Goal: Obtain resource: Download file/media

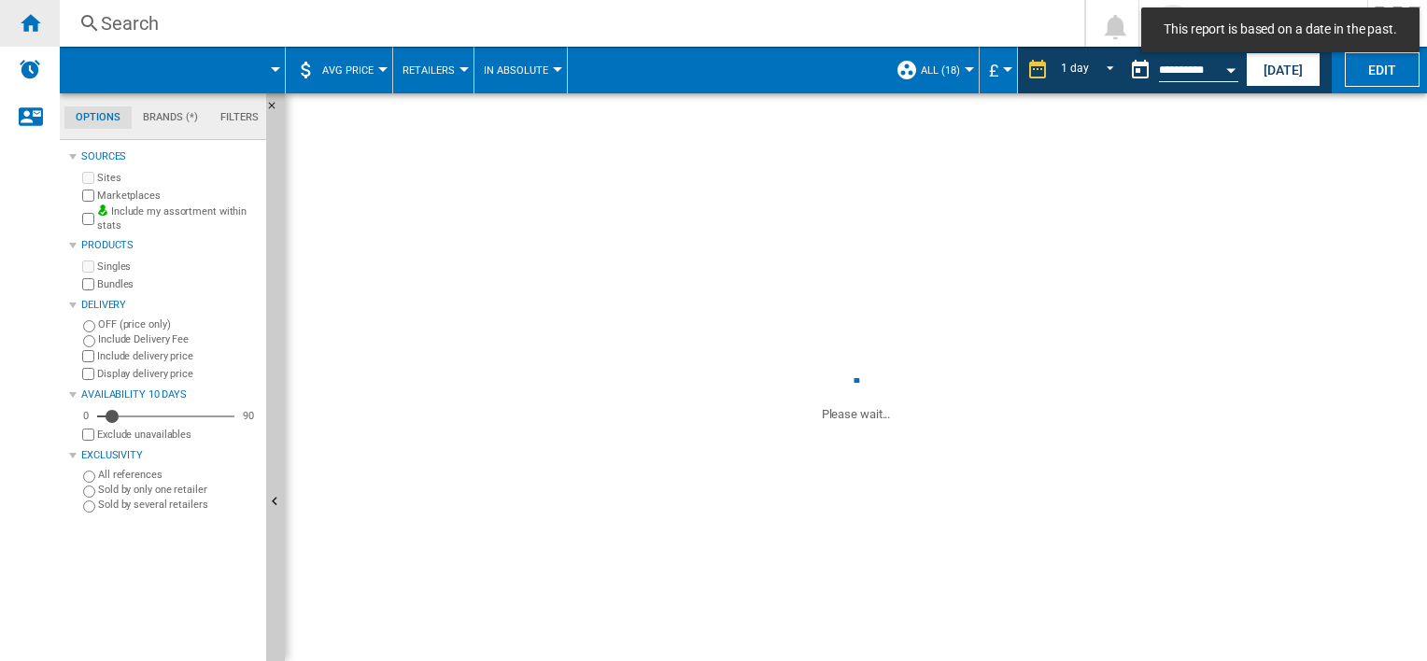
click at [30, 27] on ng-md-icon "Home" at bounding box center [30, 22] width 22 height 22
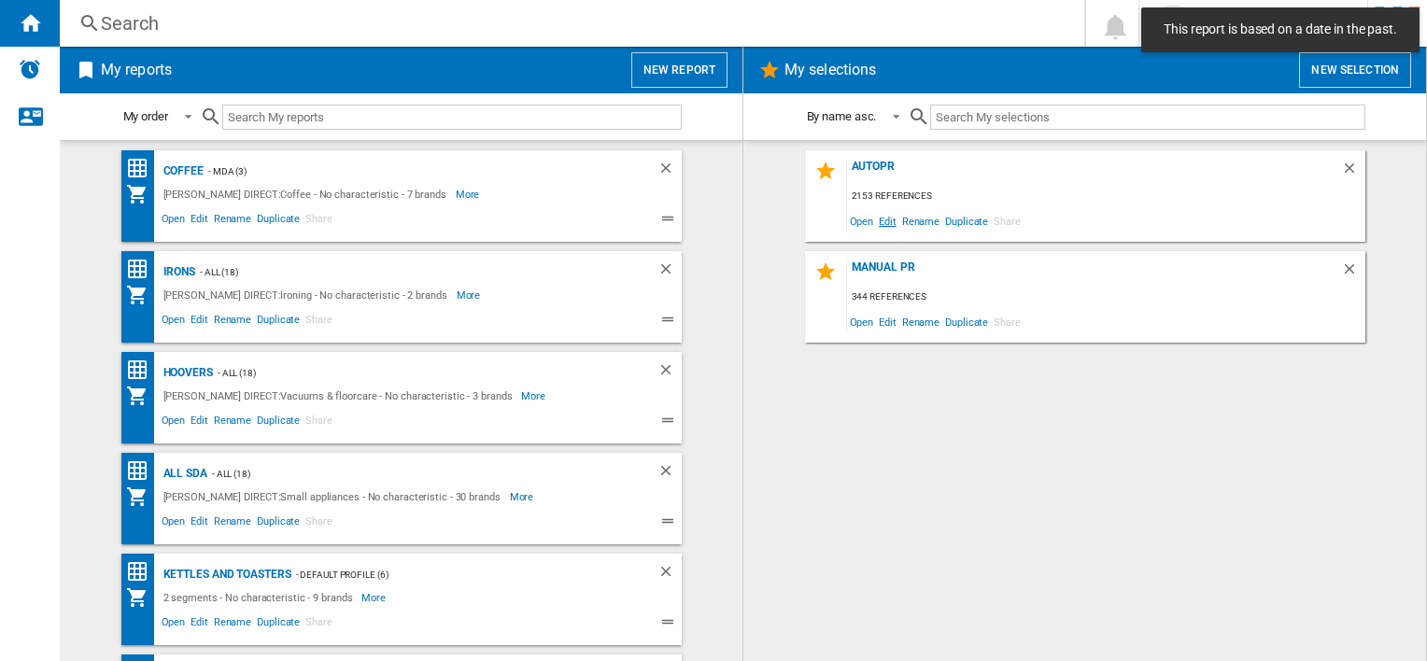
click at [893, 220] on span "Edit" at bounding box center [887, 220] width 23 height 25
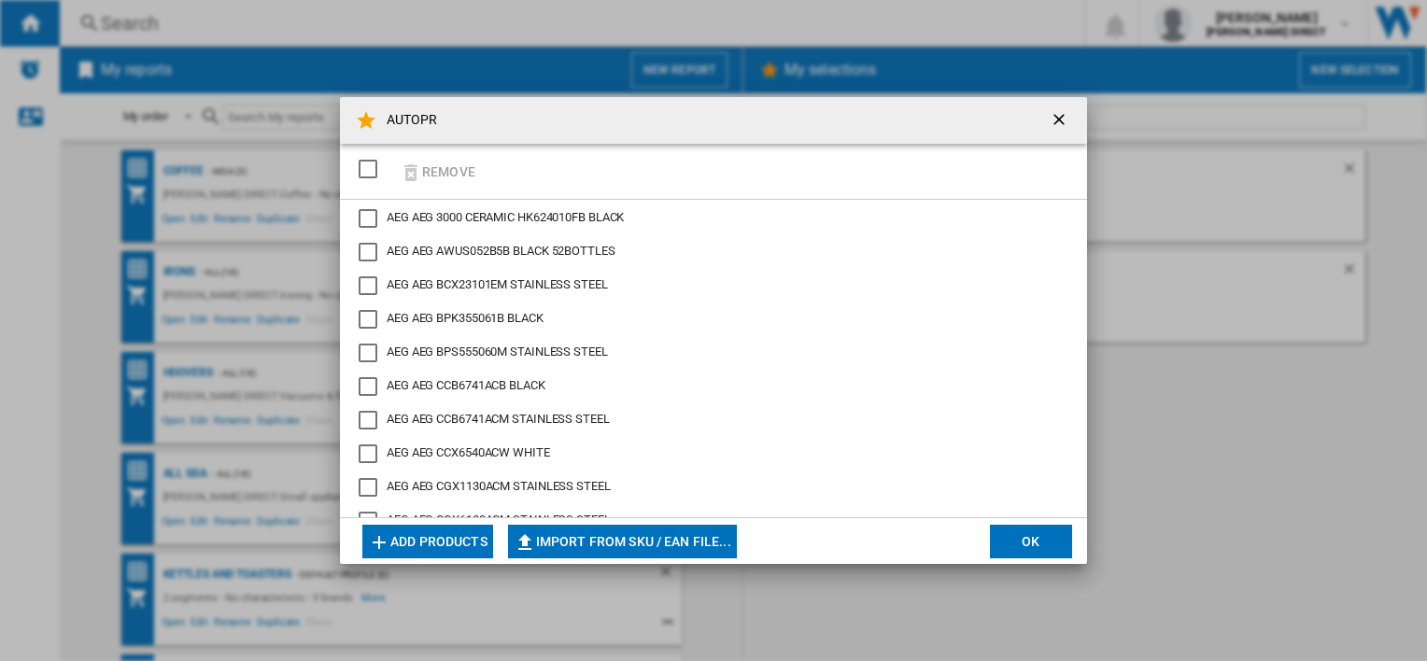
click at [372, 175] on div "SELECTIONS.EDITION_POPUP.SELECT_DESELECT" at bounding box center [368, 169] width 19 height 19
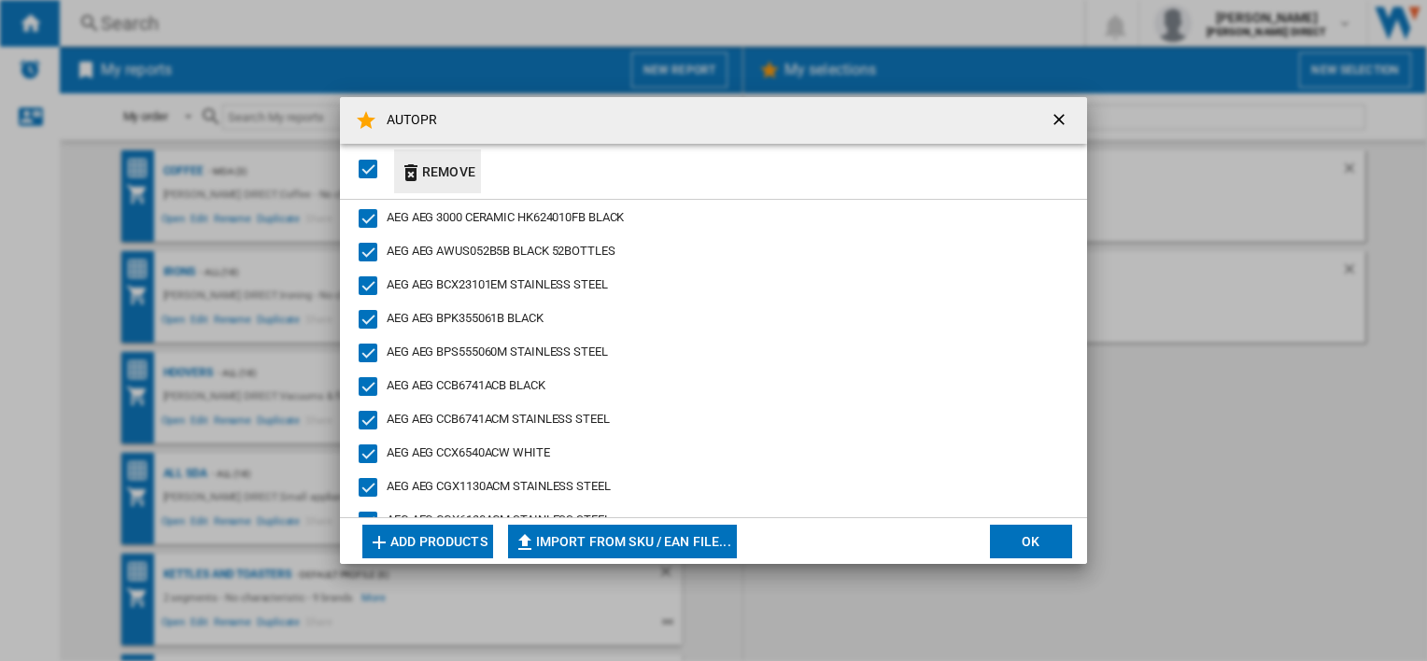
click at [449, 165] on button "Remove" at bounding box center [437, 171] width 87 height 44
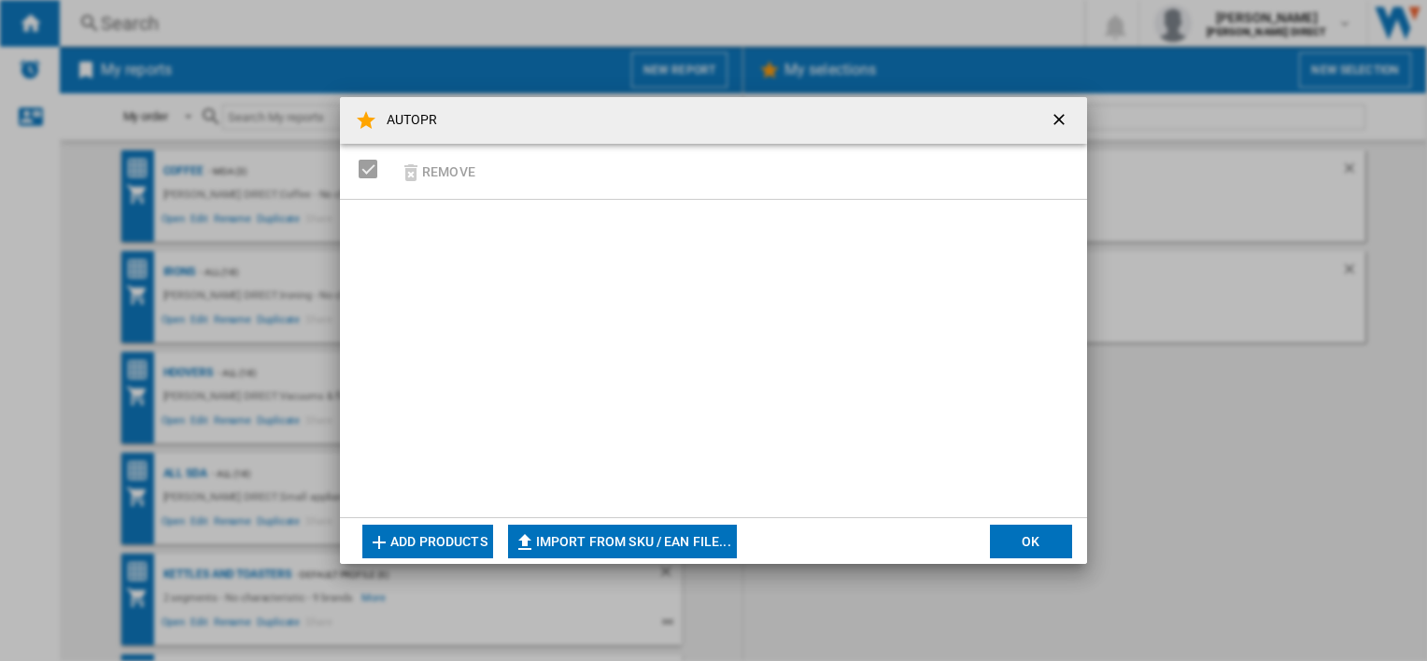
click at [611, 547] on button "Import from SKU / EAN file..." at bounding box center [622, 542] width 229 height 34
type input "**********"
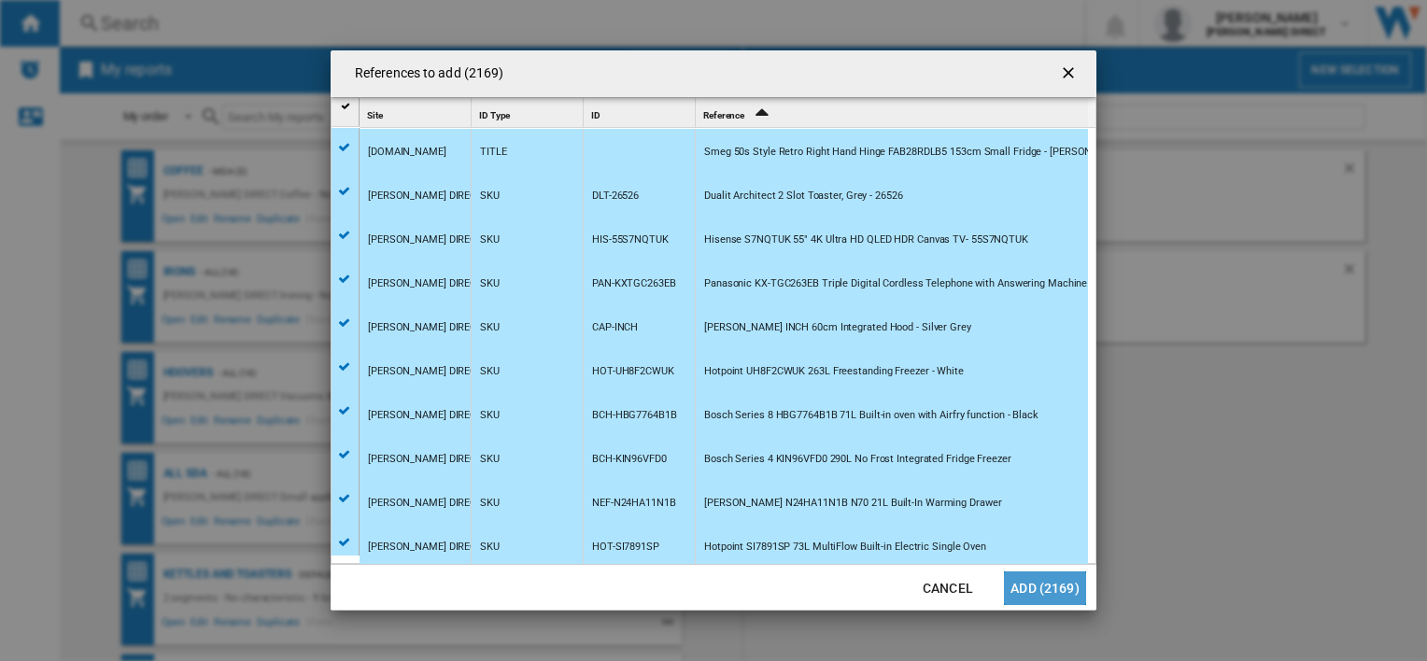
click at [1069, 599] on button "Add (2169)" at bounding box center [1045, 589] width 82 height 34
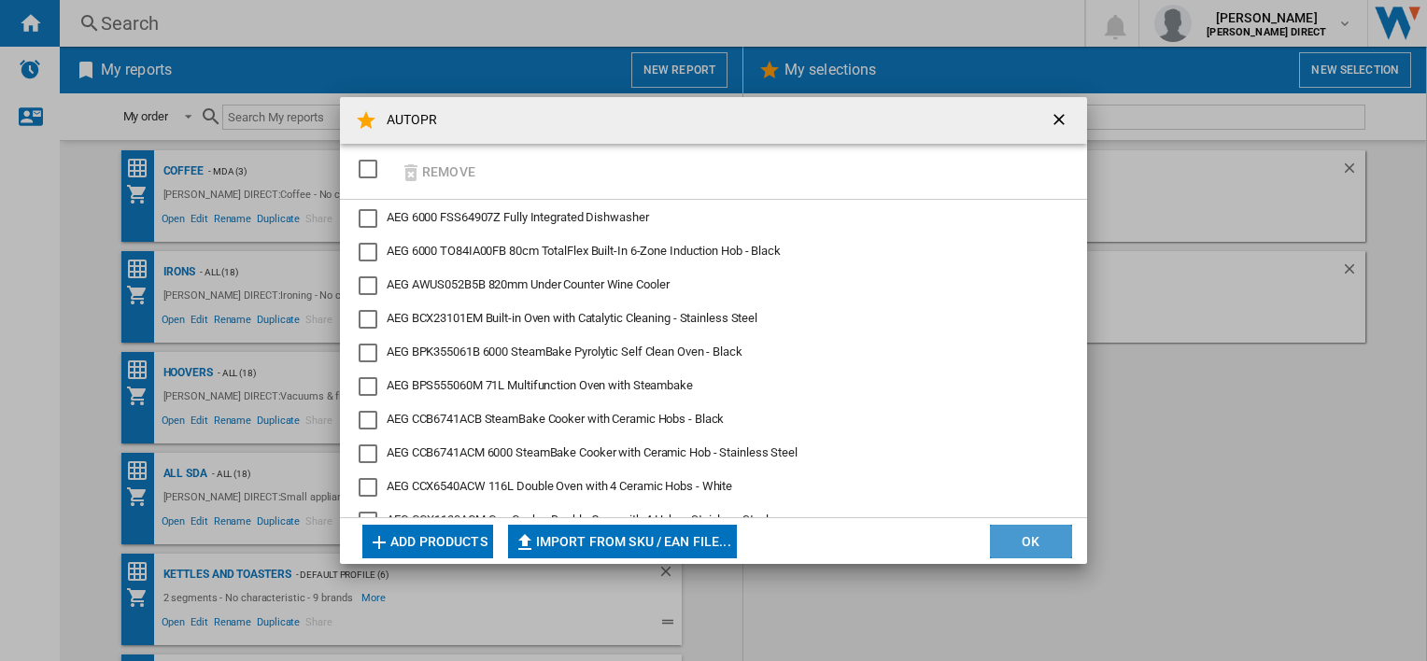
click at [1056, 540] on button "OK" at bounding box center [1031, 542] width 82 height 34
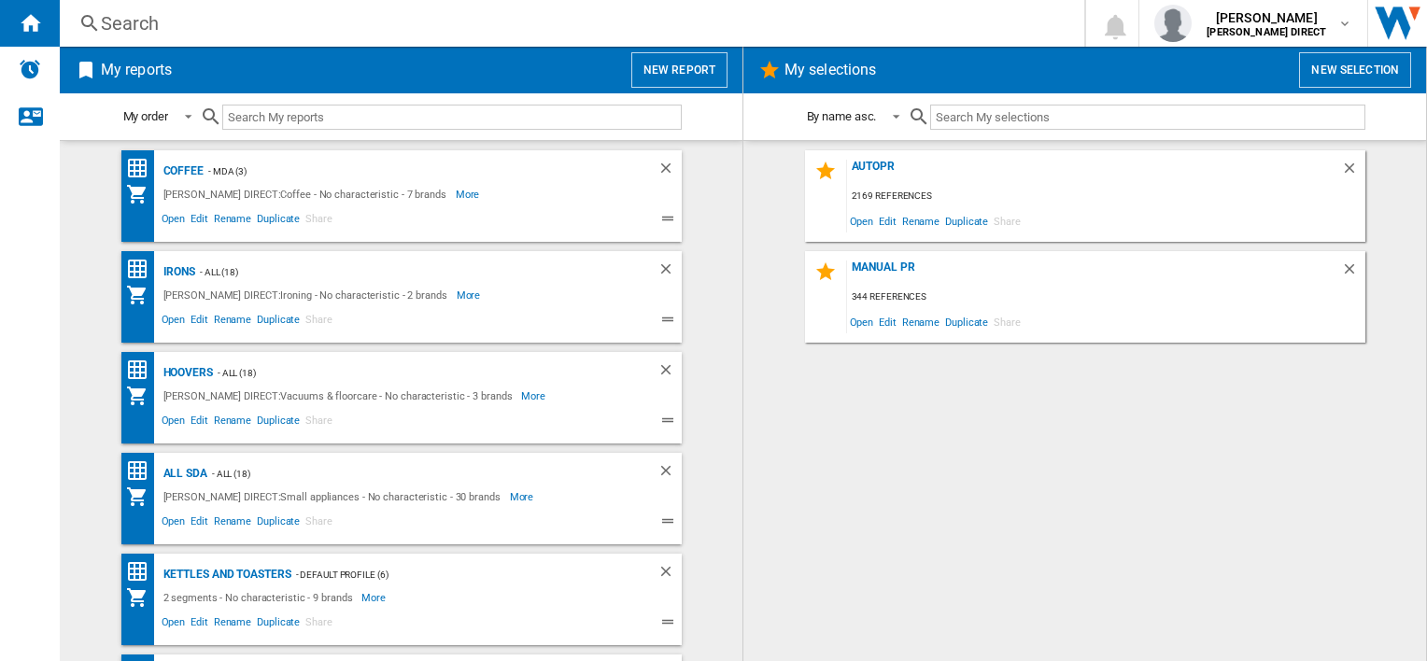
click at [875, 157] on div "AUTOPR 2169 references Open Edit Rename Duplicate Share" at bounding box center [1085, 196] width 560 height 92
click at [881, 164] on div "AUTOPR" at bounding box center [1094, 172] width 494 height 25
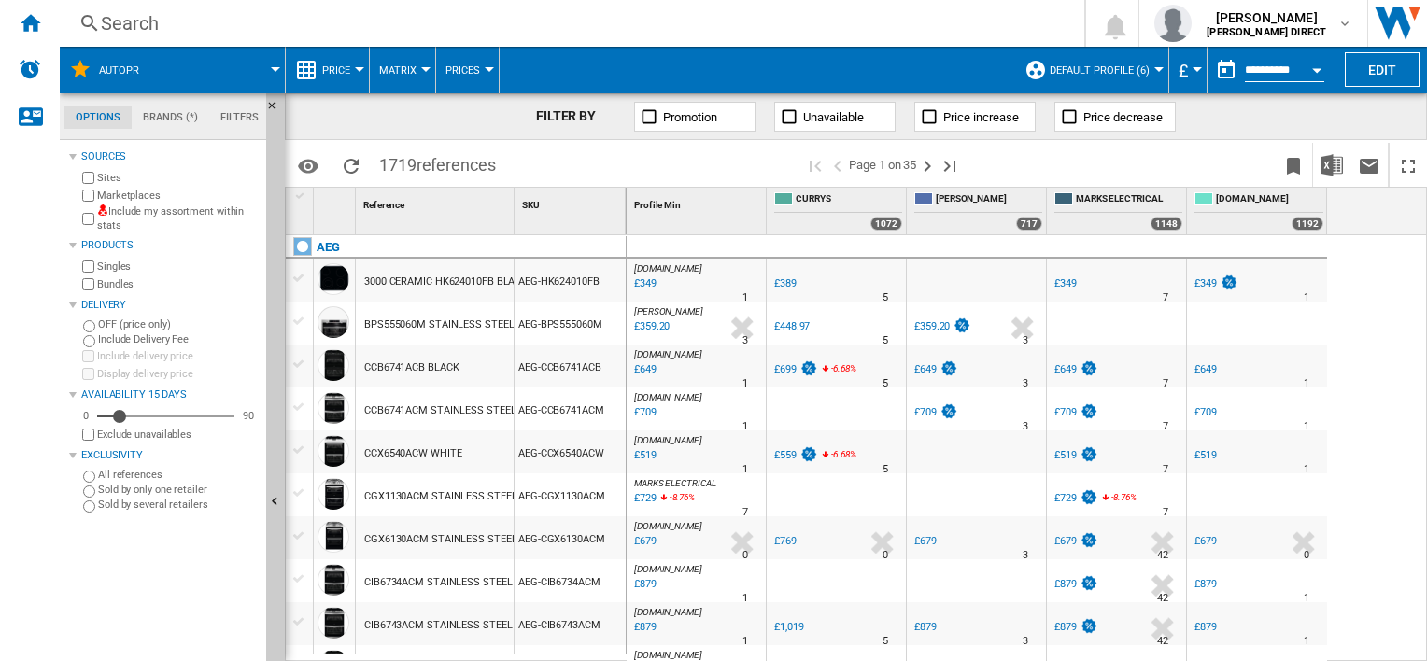
click at [95, 220] on div "Include my assortment within stats" at bounding box center [168, 219] width 180 height 29
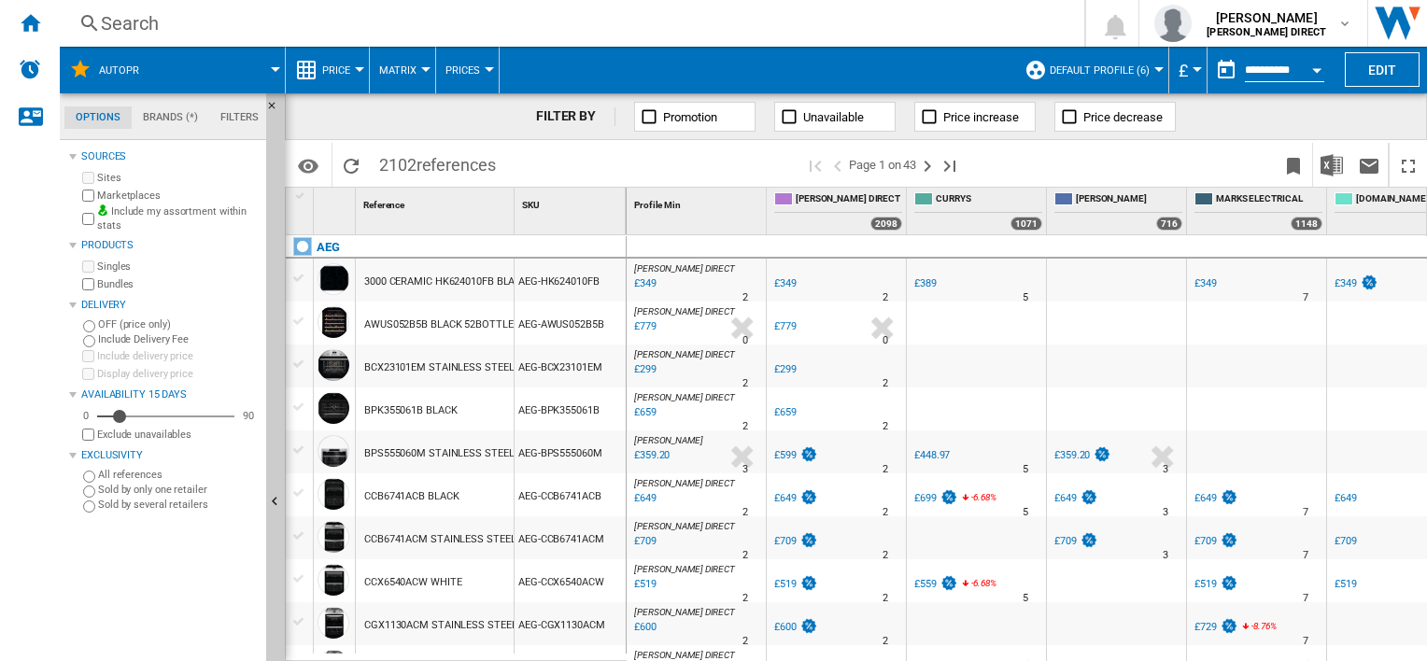
click at [1110, 67] on span "Default profile (6)" at bounding box center [1100, 70] width 100 height 12
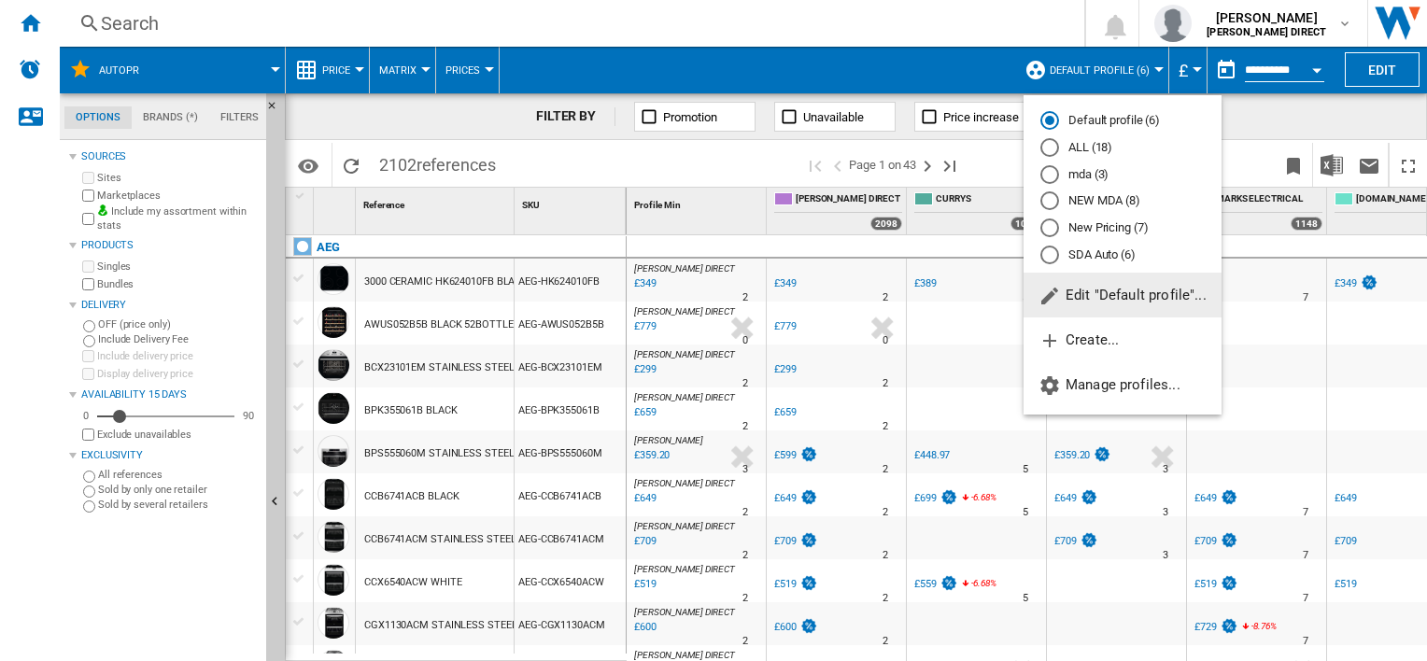
click at [1112, 230] on md-radio-button "New Pricing (7)" at bounding box center [1123, 228] width 164 height 18
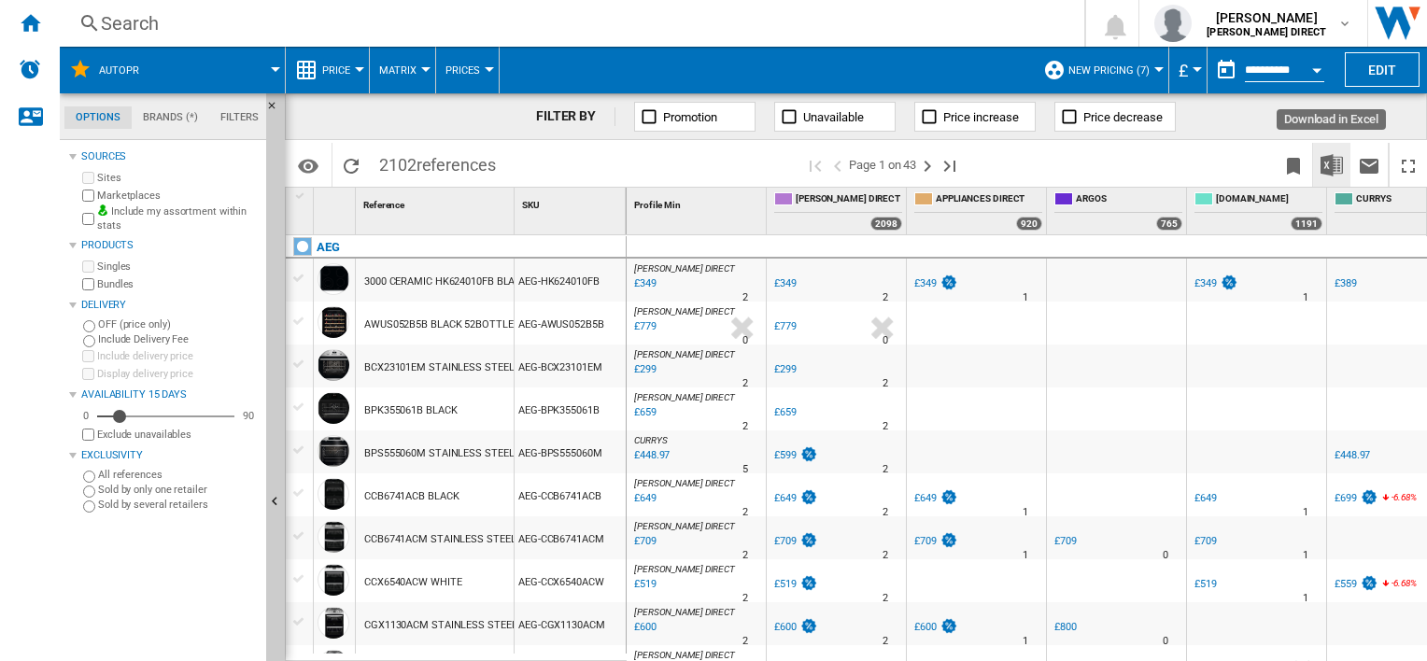
click at [1325, 159] on img "Download in Excel" at bounding box center [1332, 165] width 22 height 22
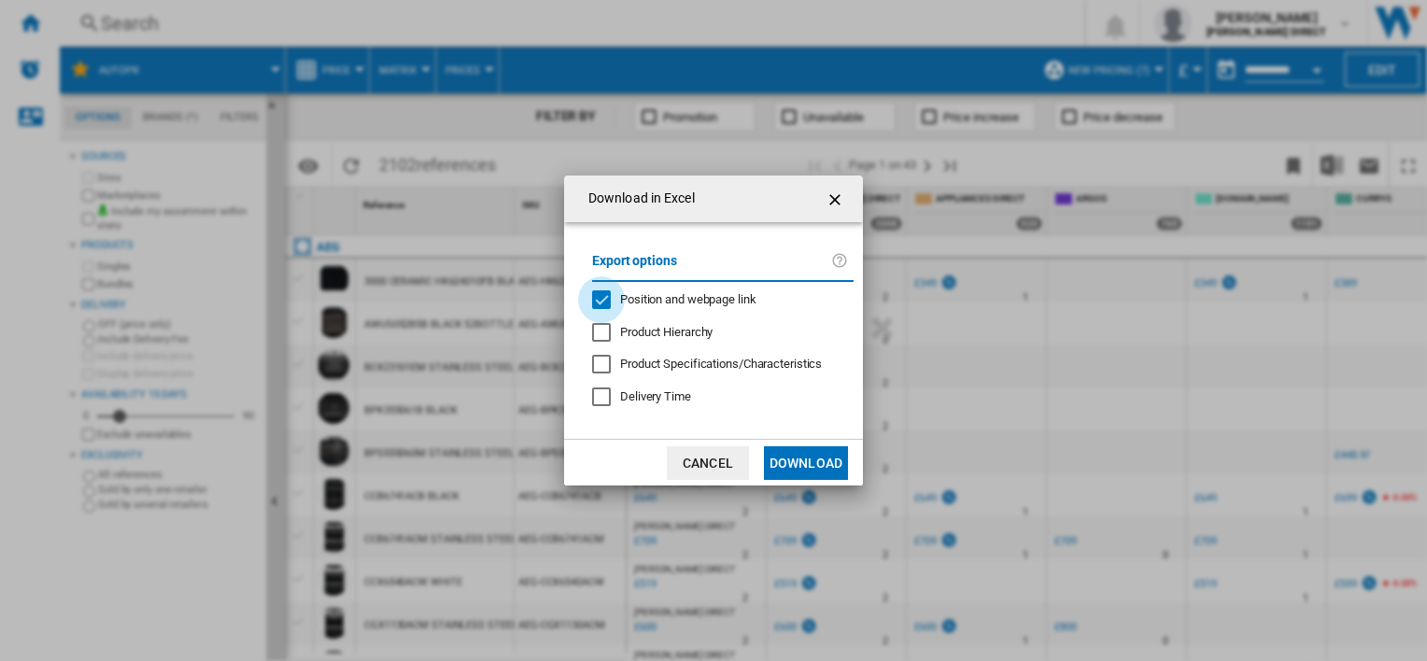
click at [611, 292] on div "Position and webpage link" at bounding box center [601, 299] width 19 height 19
click at [801, 456] on button "Download" at bounding box center [806, 463] width 84 height 34
